Goal: Task Accomplishment & Management: Manage account settings

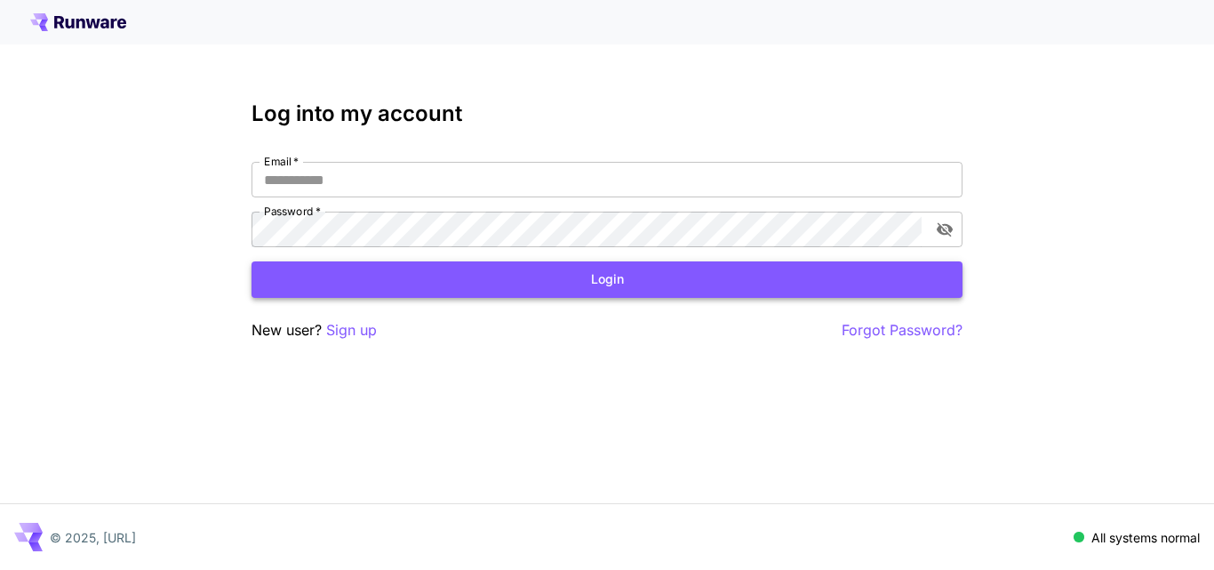
type input "**********"
click at [507, 284] on button "Login" at bounding box center [607, 279] width 711 height 36
